Goal: Browse casually

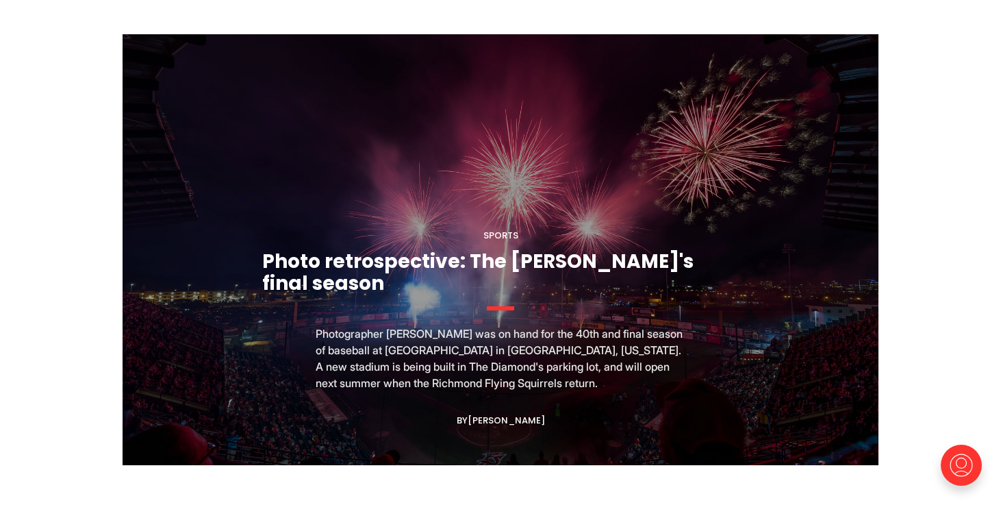
scroll to position [1260, 0]
